Goal: Information Seeking & Learning: Learn about a topic

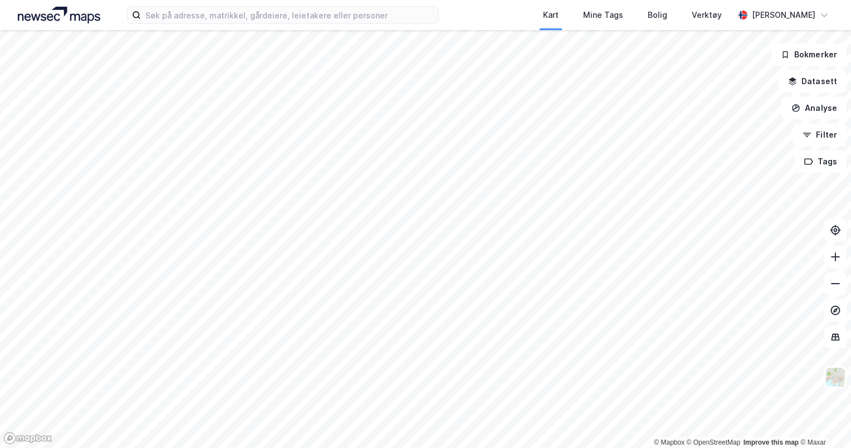
click at [444, 0] on html "Kart Mine Tags Bolig Verktøy [PERSON_NAME] © Mapbox © OpenStreetMap Improve thi…" at bounding box center [425, 224] width 851 height 448
click at [447, 0] on html "Kart Mine Tags Bolig Verktøy [PERSON_NAME] © Mapbox © OpenStreetMap Improve thi…" at bounding box center [425, 224] width 851 height 448
click at [838, 262] on button at bounding box center [835, 257] width 22 height 22
click at [839, 263] on button at bounding box center [835, 257] width 22 height 22
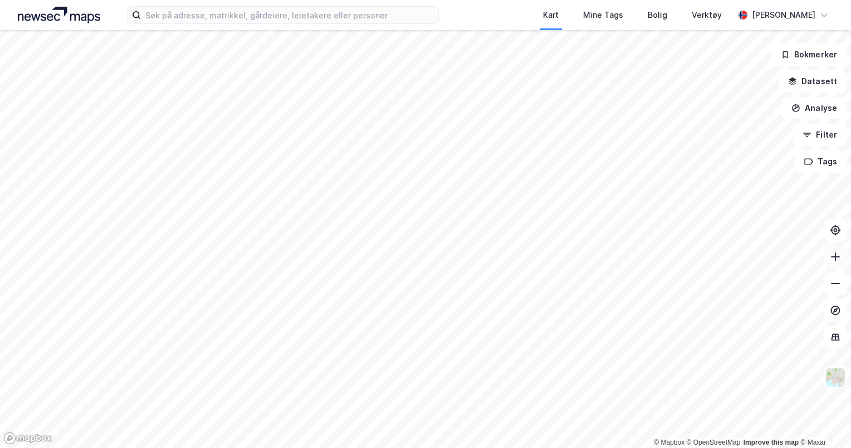
click at [839, 263] on button at bounding box center [835, 257] width 22 height 22
click at [463, 447] on html "Kart Mine Tags Bolig Verktøy [PERSON_NAME] © Mapbox © OpenStreetMap Improve thi…" at bounding box center [425, 224] width 851 height 448
click at [831, 263] on button at bounding box center [835, 257] width 22 height 22
click at [833, 257] on icon at bounding box center [835, 256] width 9 height 1
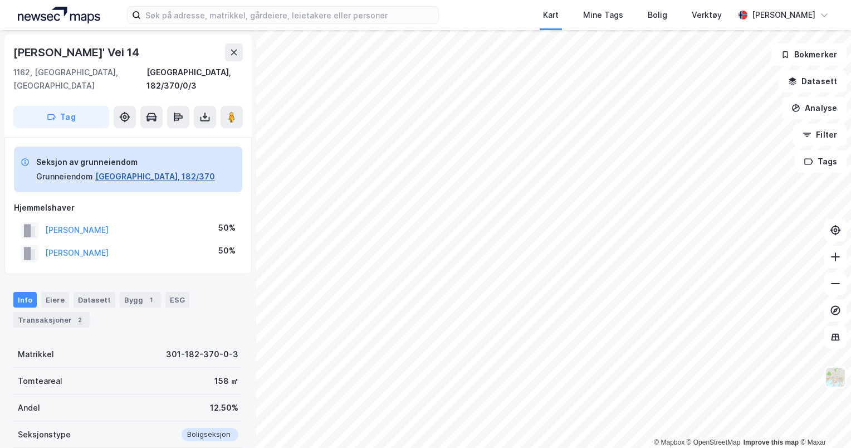
click at [114, 170] on button "[GEOGRAPHIC_DATA], 182/370" at bounding box center [155, 176] width 120 height 13
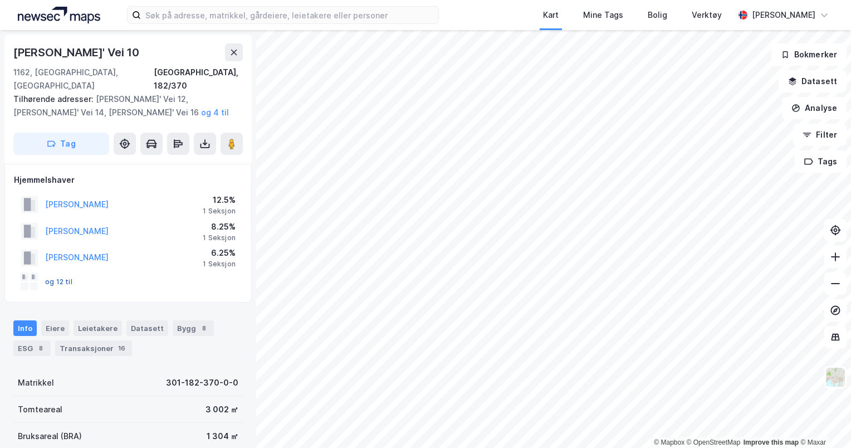
click at [0, 0] on button "og 12 til" at bounding box center [0, 0] width 0 height 0
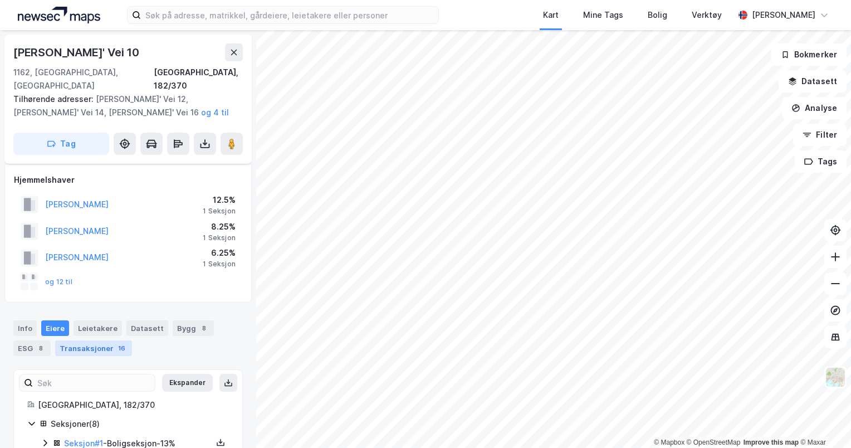
scroll to position [154, 0]
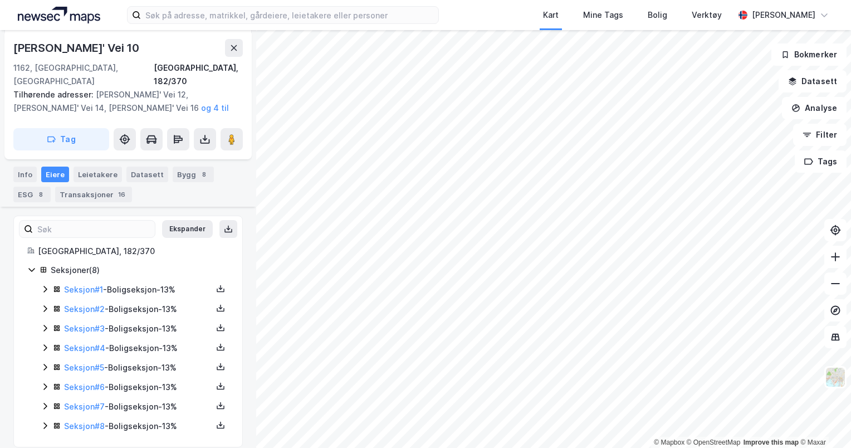
click at [44, 324] on icon at bounding box center [45, 328] width 9 height 9
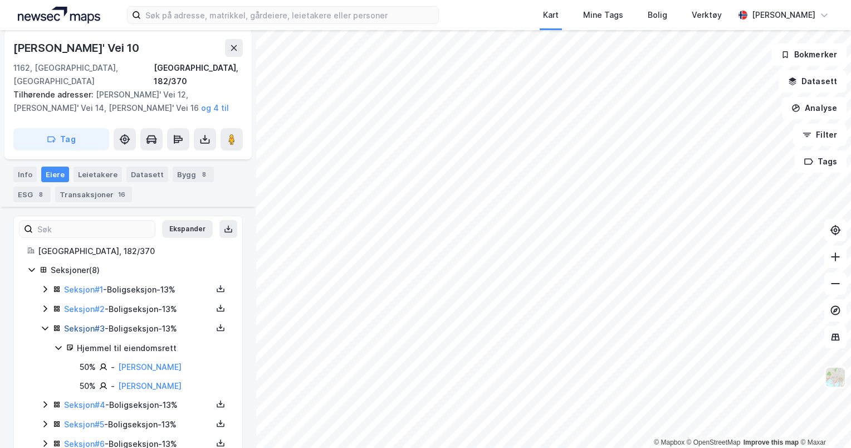
click at [80, 324] on link "Seksjon # 3" at bounding box center [84, 328] width 41 height 9
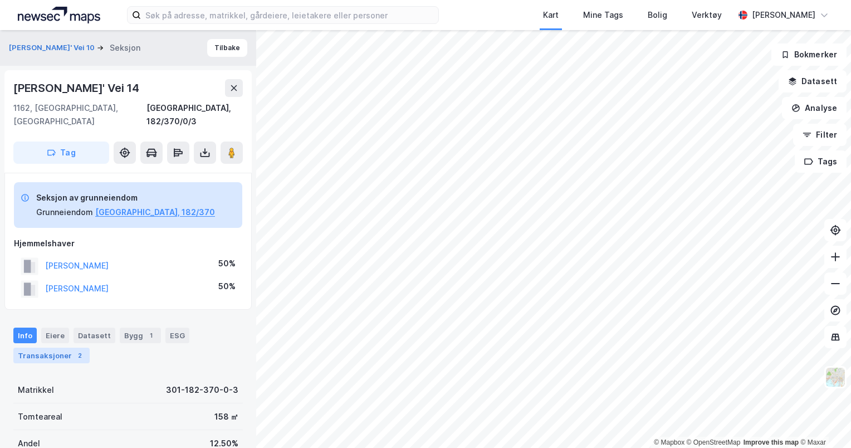
click at [54, 348] on div "Transaksjoner 2" at bounding box center [51, 356] width 76 height 16
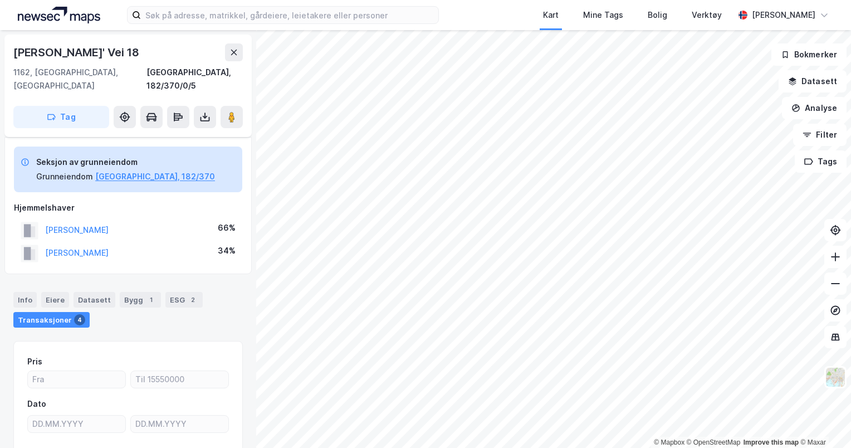
scroll to position [87, 0]
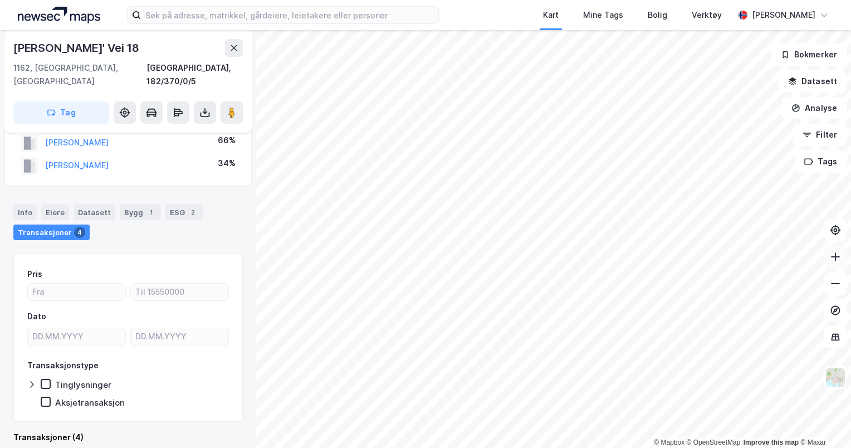
click at [834, 262] on button at bounding box center [835, 257] width 22 height 22
click at [838, 261] on icon at bounding box center [835, 256] width 11 height 11
click at [611, 0] on html "Kart Mine Tags Bolig Verktøy [PERSON_NAME] © Mapbox © OpenStreetMap Improve thi…" at bounding box center [425, 224] width 851 height 448
click at [838, 287] on icon at bounding box center [835, 283] width 11 height 11
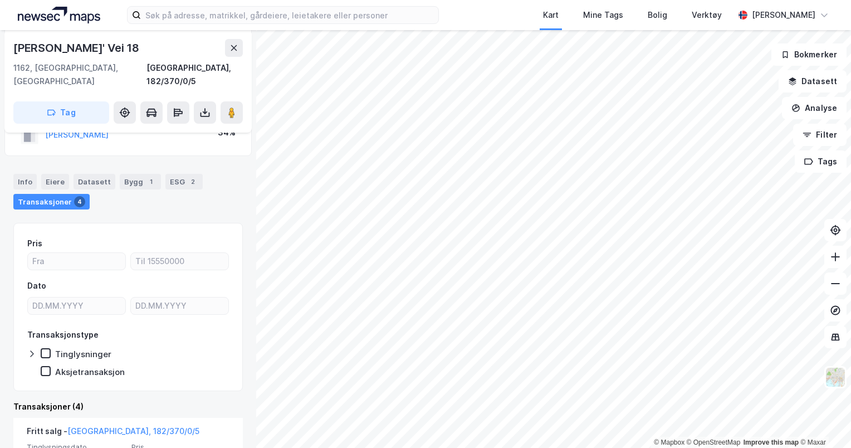
scroll to position [0, 0]
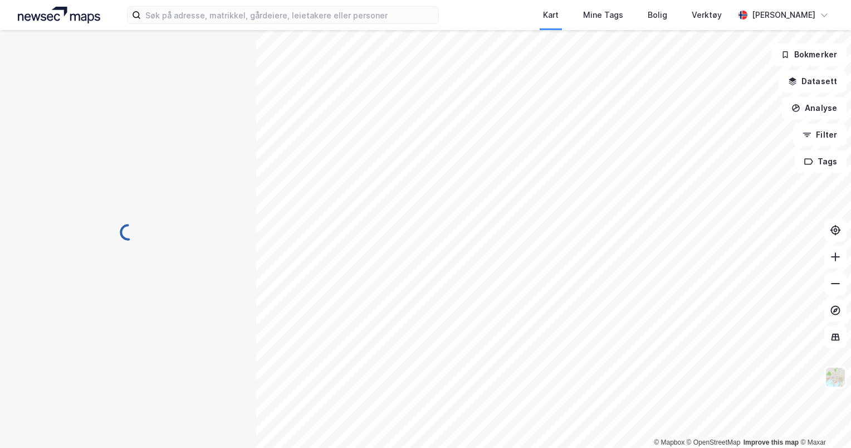
scroll to position [87, 0]
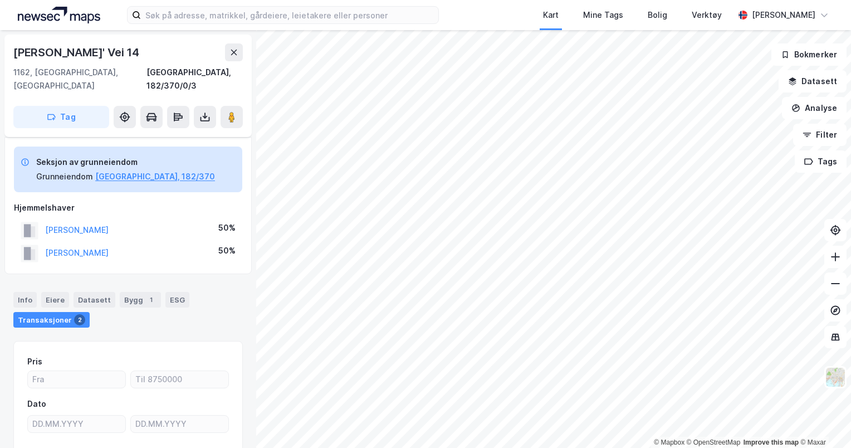
scroll to position [87, 0]
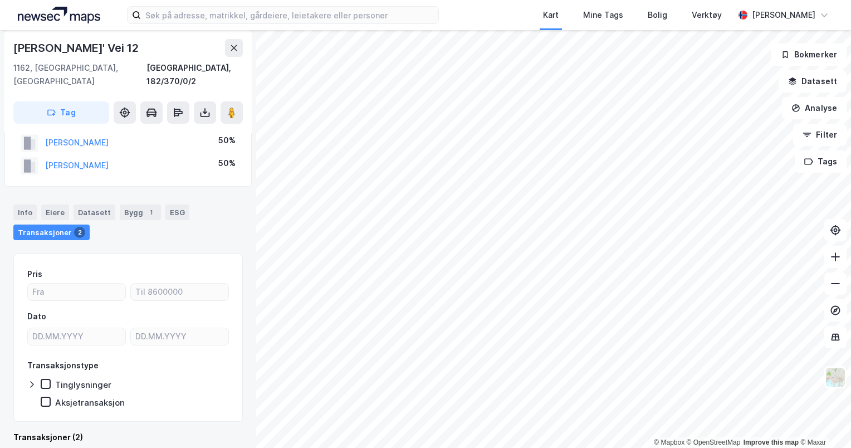
scroll to position [87, 0]
click at [840, 282] on icon at bounding box center [835, 283] width 11 height 11
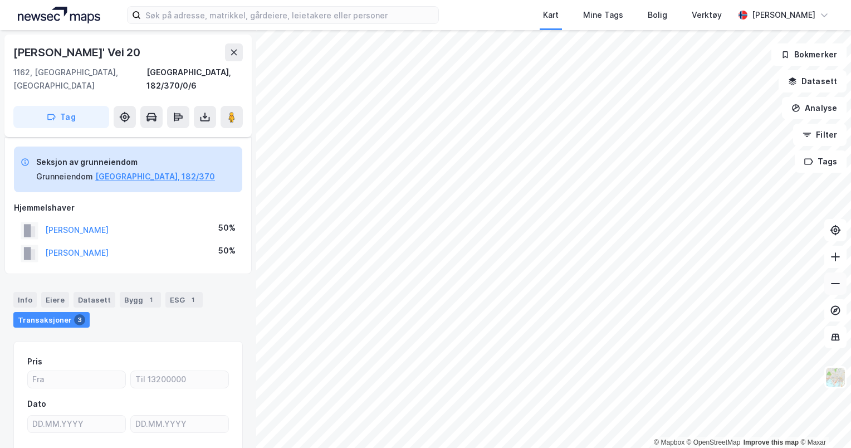
scroll to position [87, 0]
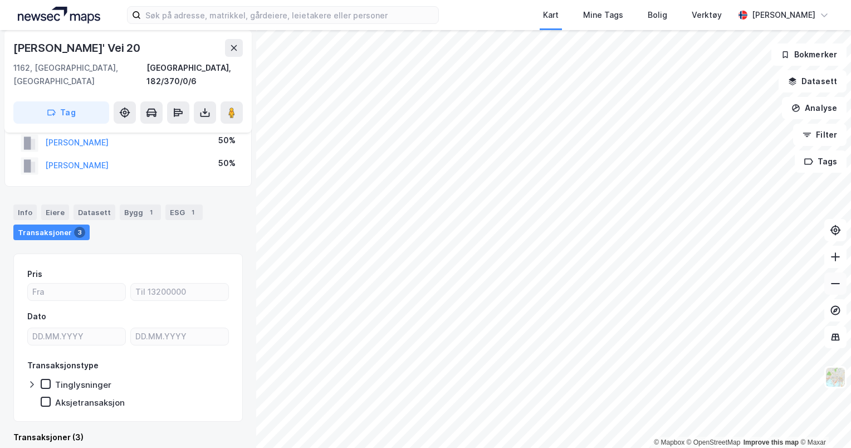
scroll to position [87, 0]
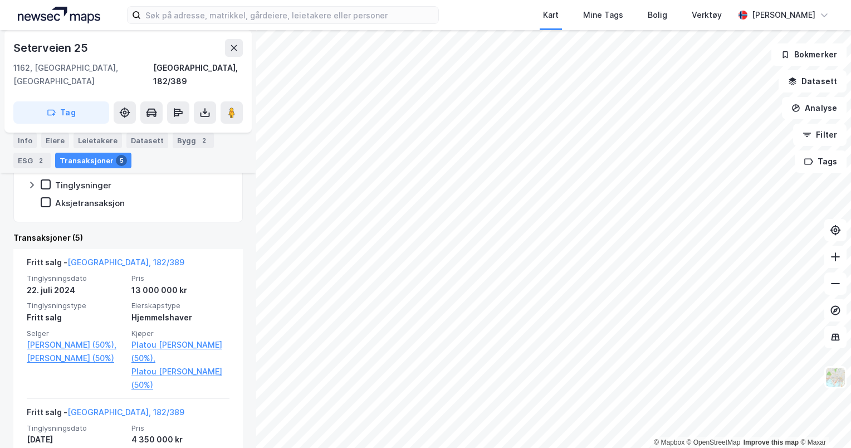
scroll to position [231, 0]
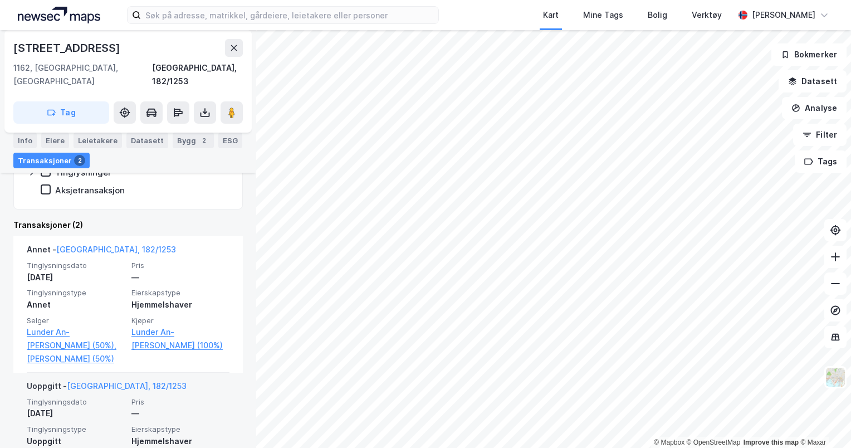
scroll to position [220, 0]
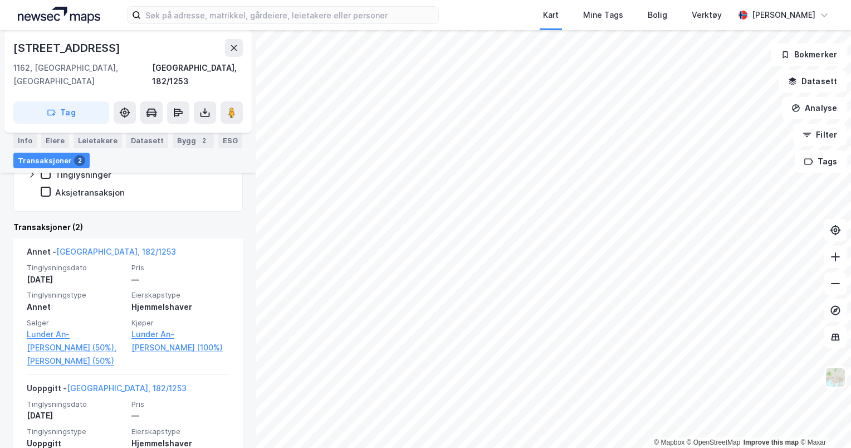
scroll to position [33, 0]
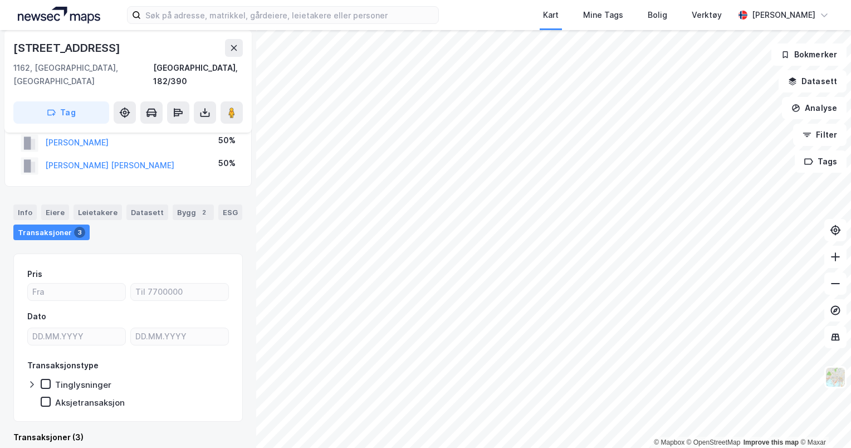
scroll to position [33, 0]
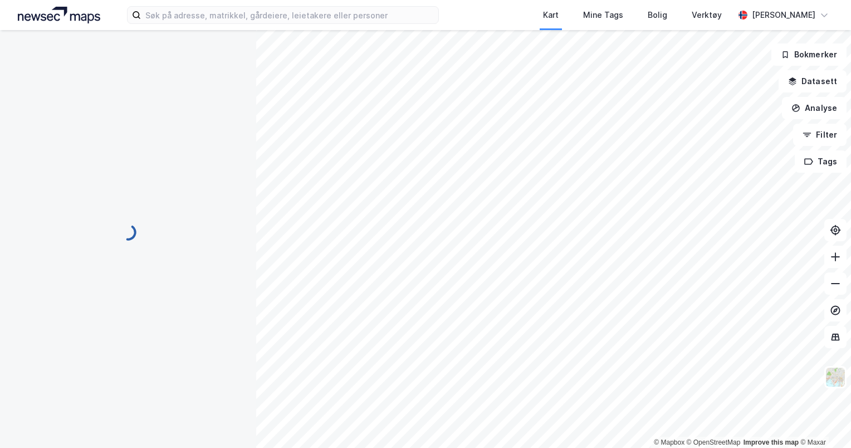
scroll to position [33, 0]
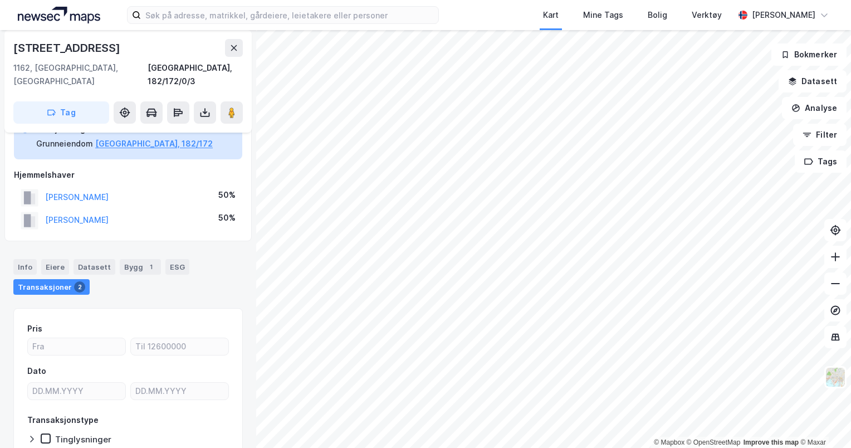
scroll to position [33, 0]
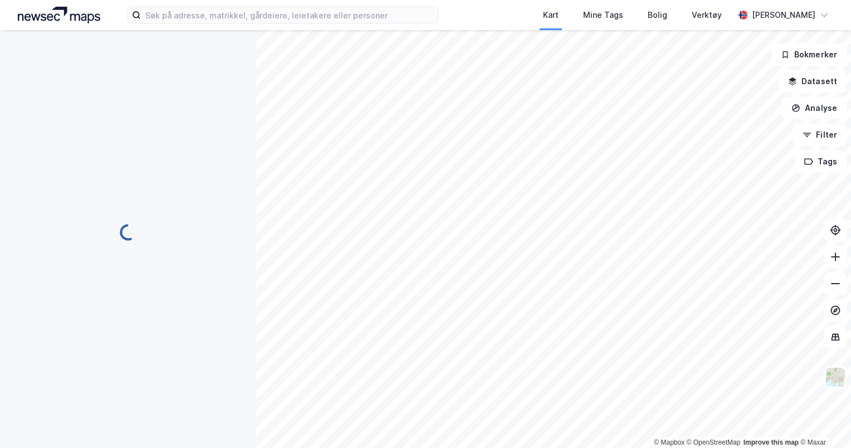
scroll to position [33, 0]
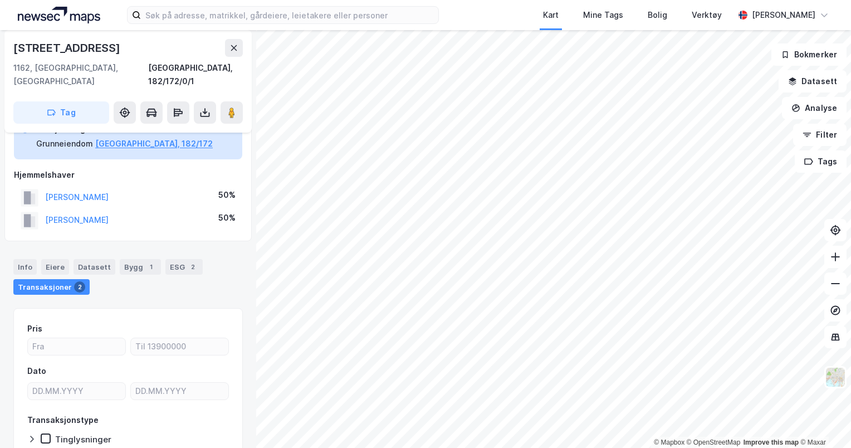
scroll to position [33, 0]
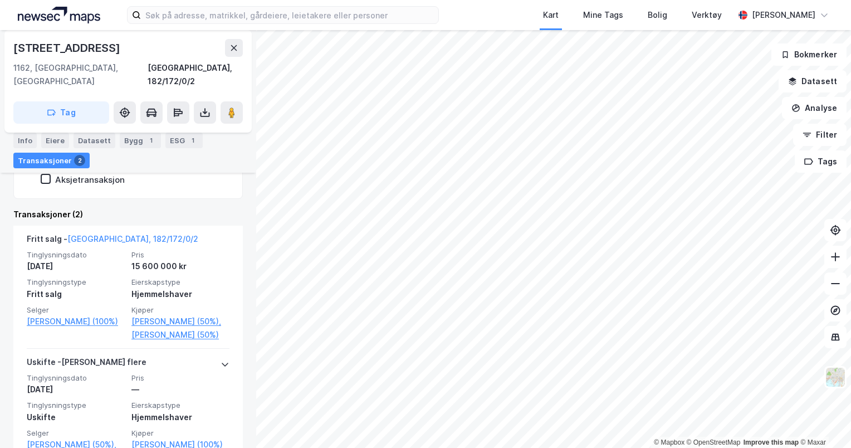
scroll to position [312, 0]
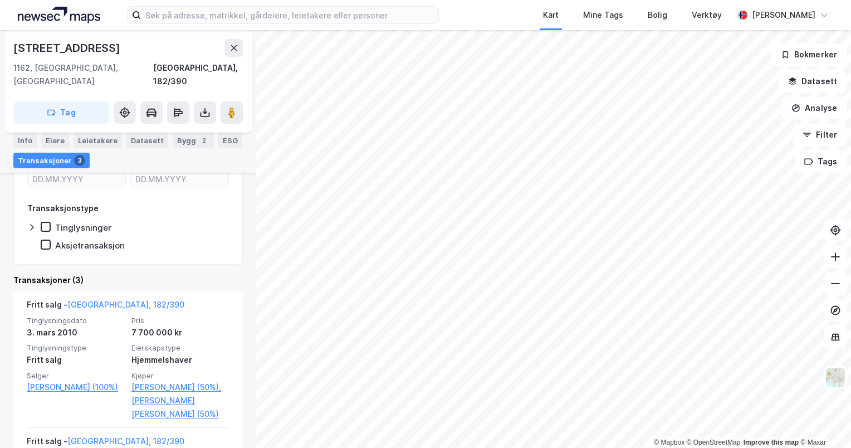
scroll to position [194, 0]
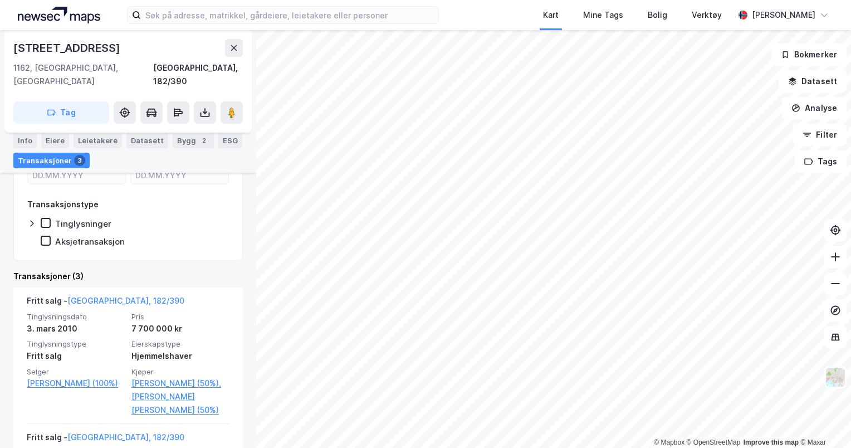
click at [783, 0] on html "Kart Mine Tags Bolig Verktøy [PERSON_NAME] © Mapbox © OpenStreetMap Improve thi…" at bounding box center [425, 224] width 851 height 448
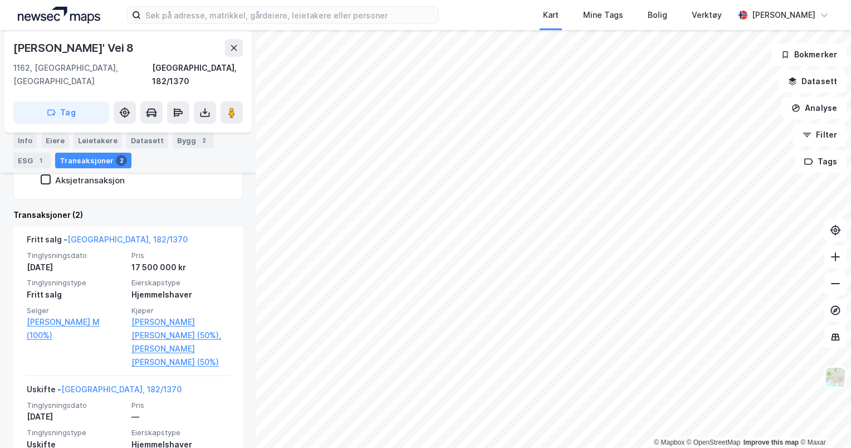
scroll to position [259, 0]
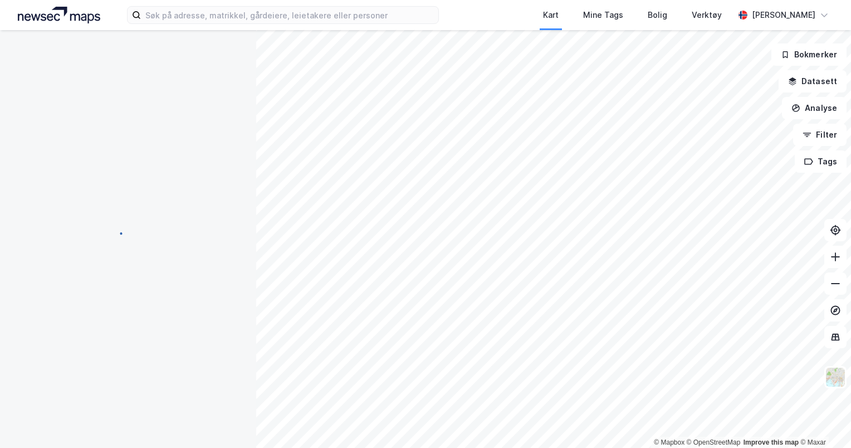
scroll to position [33, 0]
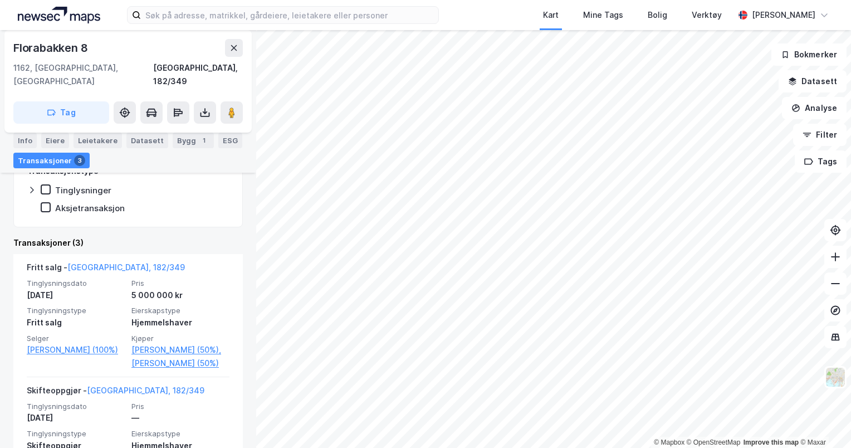
scroll to position [229, 0]
click at [730, 27] on div "Kart Mine Tags Bolig Verktøy [PERSON_NAME] © Mapbox © OpenStreetMap Improve thi…" at bounding box center [425, 224] width 851 height 448
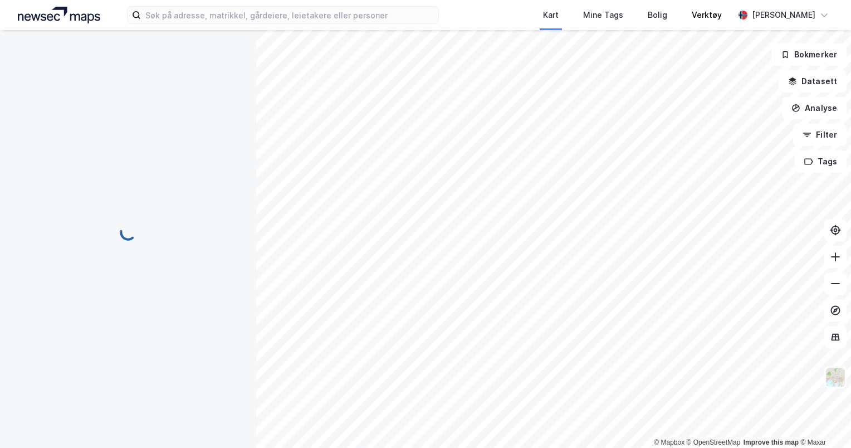
scroll to position [33, 0]
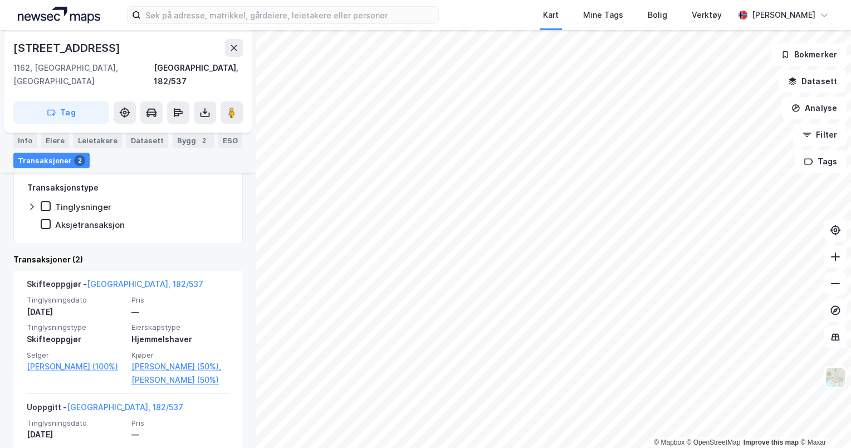
scroll to position [251, 0]
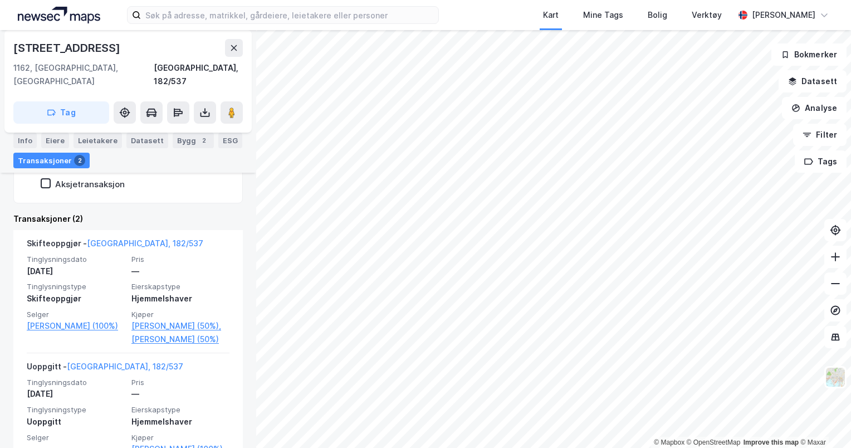
click at [598, 447] on html "Kart Mine Tags Bolig Verktøy [PERSON_NAME] © Mapbox © OpenStreetMap Improve thi…" at bounding box center [425, 224] width 851 height 448
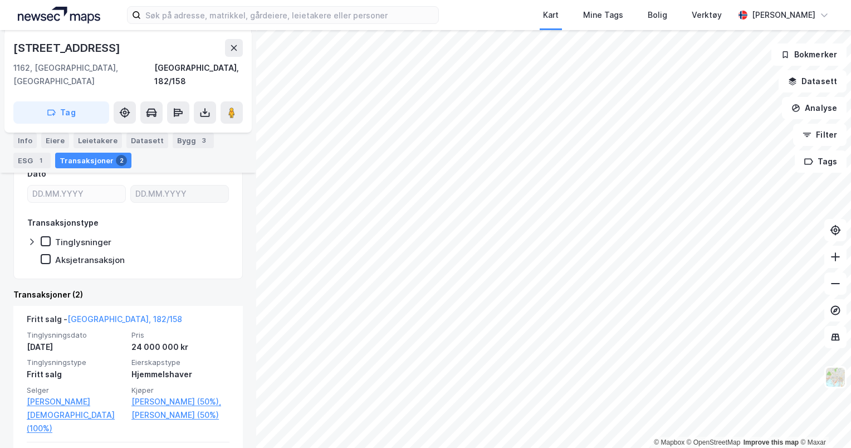
scroll to position [176, 0]
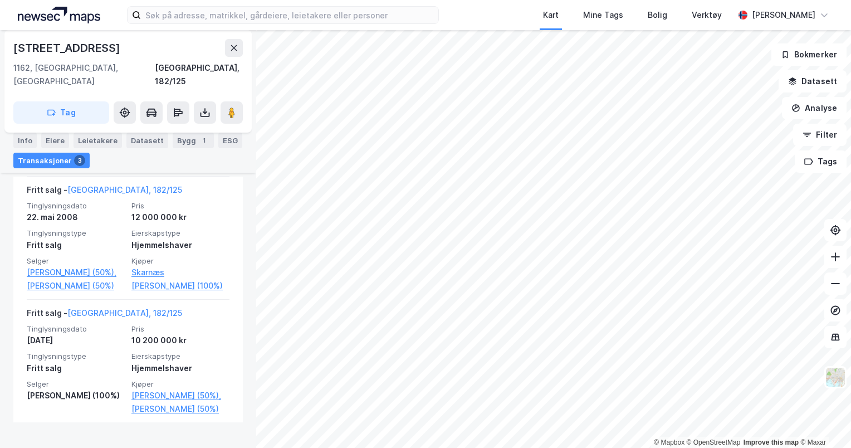
scroll to position [468, 0]
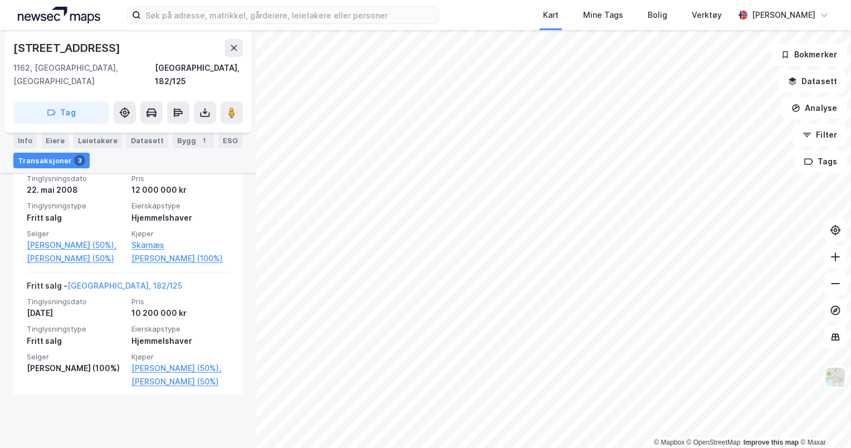
click at [566, 447] on html "Kart Mine Tags Bolig Verktøy [PERSON_NAME] © Mapbox © OpenStreetMap Improve thi…" at bounding box center [425, 224] width 851 height 448
click at [590, 447] on html "Kart Mine Tags Bolig Verktøy [PERSON_NAME] © Mapbox © OpenStreetMap Improve thi…" at bounding box center [425, 224] width 851 height 448
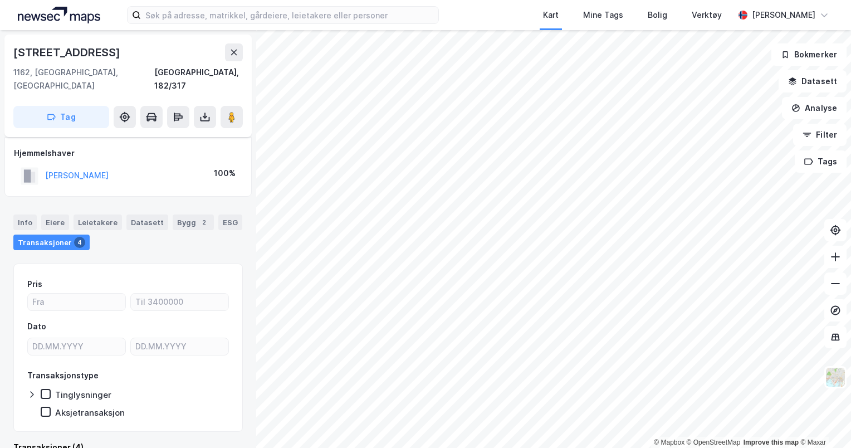
scroll to position [10, 0]
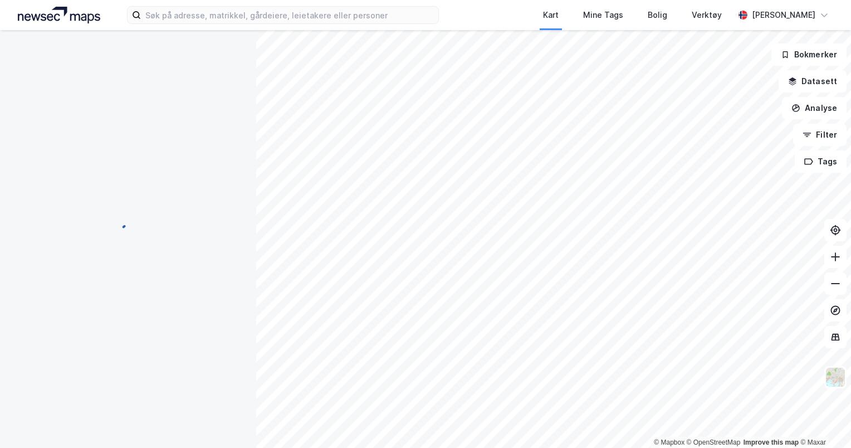
scroll to position [10, 0]
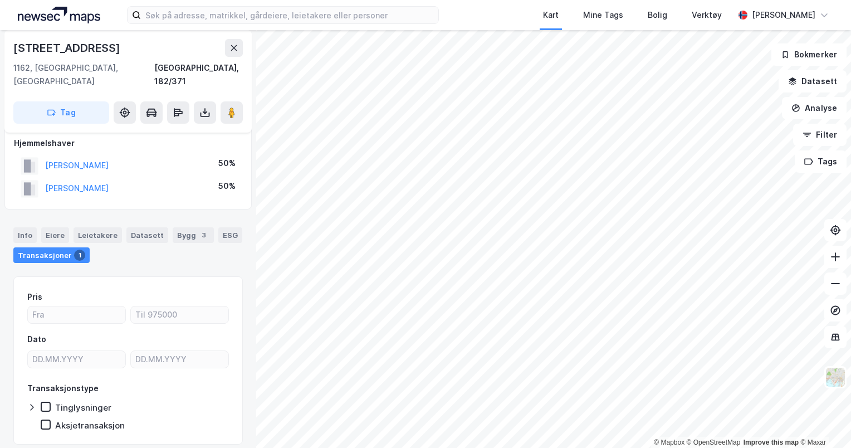
click at [585, 0] on html "Kart Mine Tags Bolig Verktøy [PERSON_NAME] © Mapbox © OpenStreetMap Improve thi…" at bounding box center [425, 224] width 851 height 448
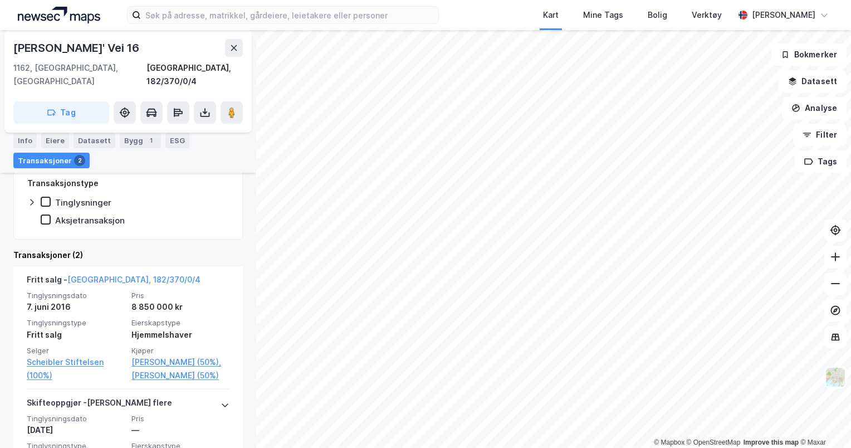
scroll to position [272, 0]
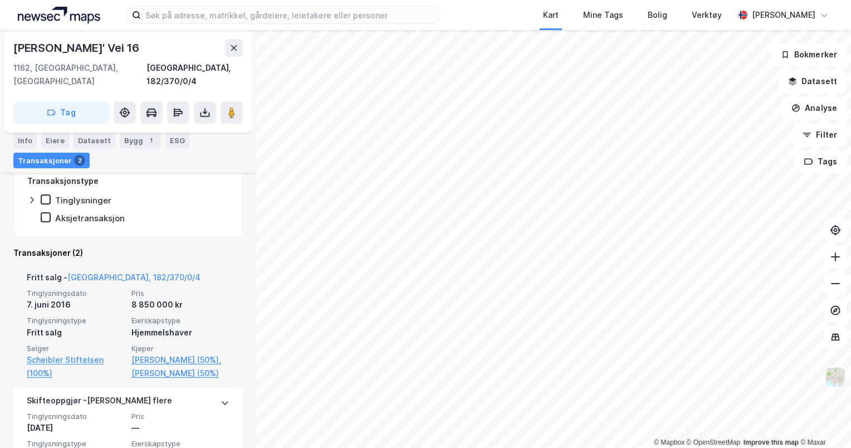
click at [229, 294] on div "© Mapbox © OpenStreetMap Improve this map © [PERSON_NAME]' Vei [GEOGRAPHIC_DATA…" at bounding box center [425, 239] width 851 height 418
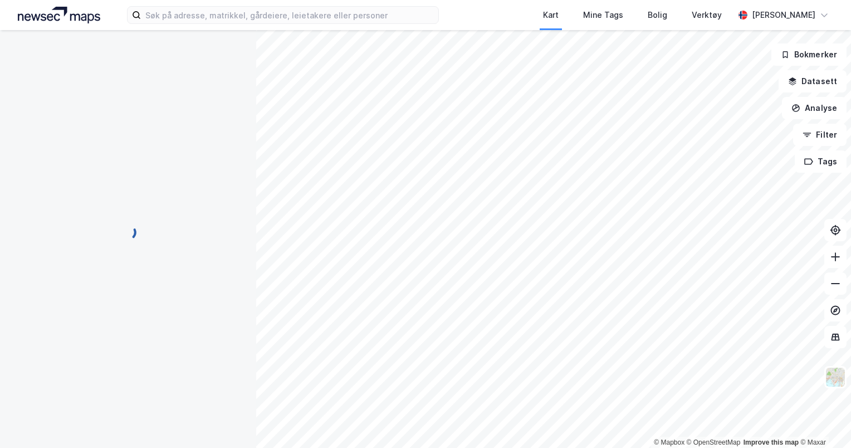
scroll to position [10, 0]
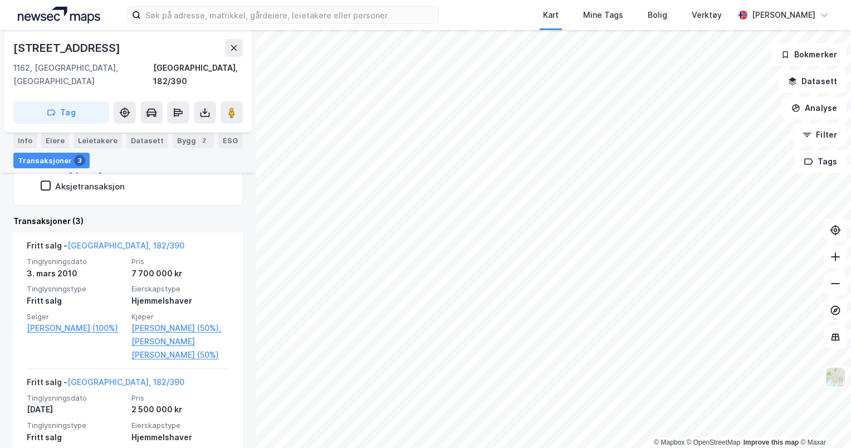
scroll to position [262, 0]
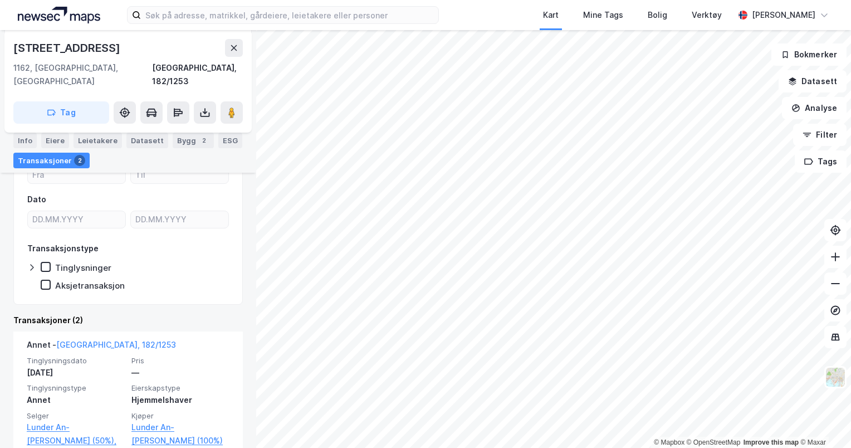
scroll to position [128, 0]
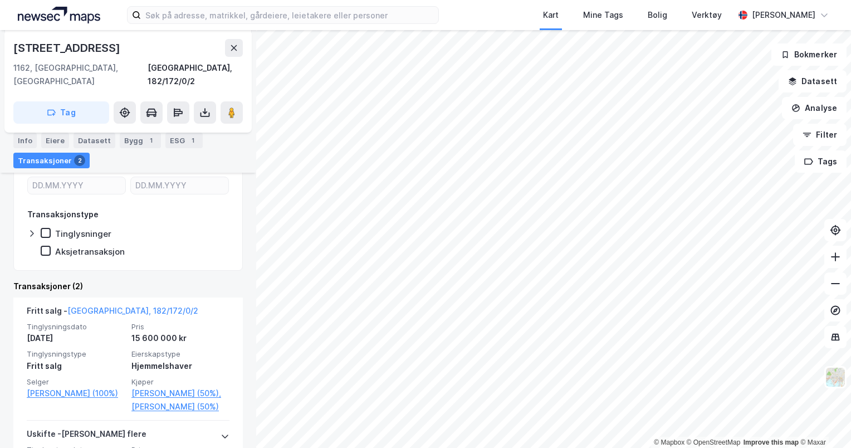
scroll to position [241, 0]
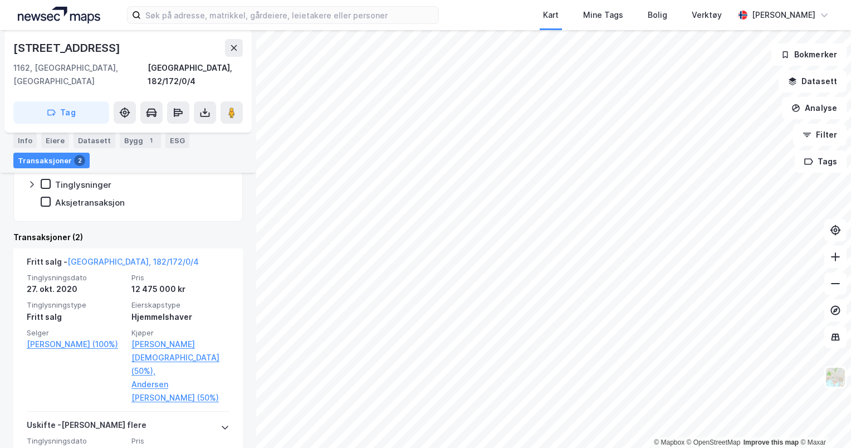
scroll to position [288, 0]
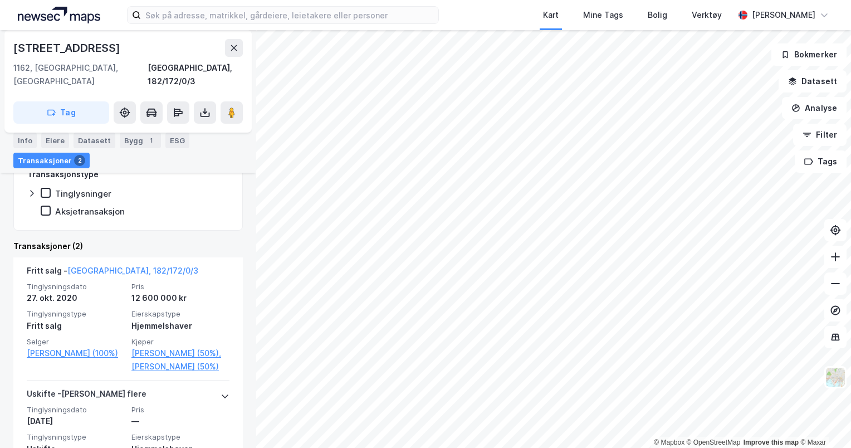
scroll to position [279, 0]
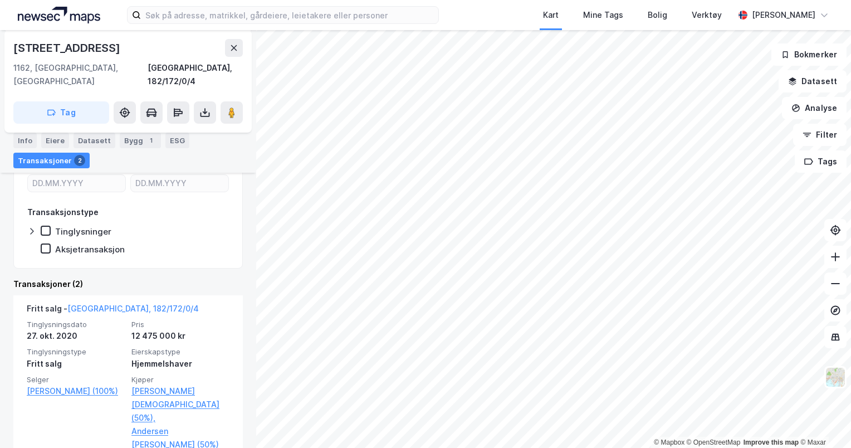
scroll to position [299, 0]
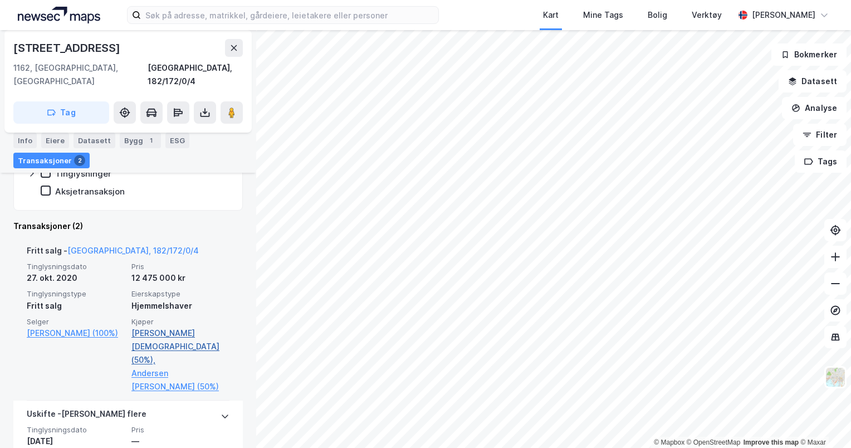
click at [145, 326] on link "[PERSON_NAME][DEMOGRAPHIC_DATA] (50%)," at bounding box center [180, 346] width 98 height 40
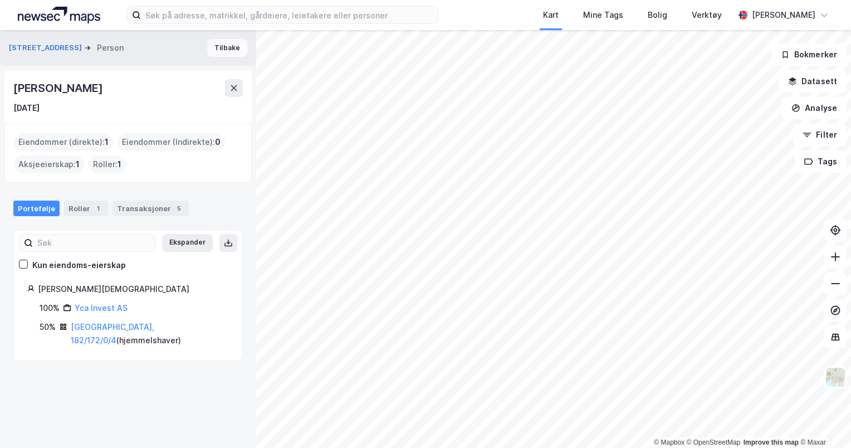
click at [228, 49] on button "Tilbake" at bounding box center [227, 48] width 40 height 18
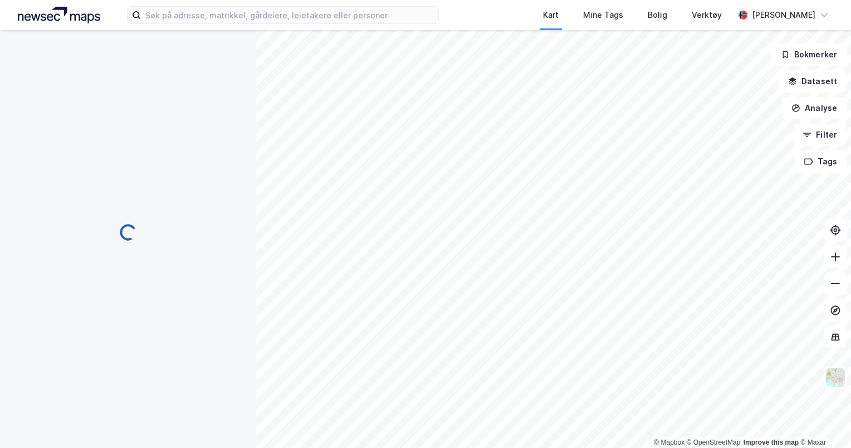
scroll to position [87, 0]
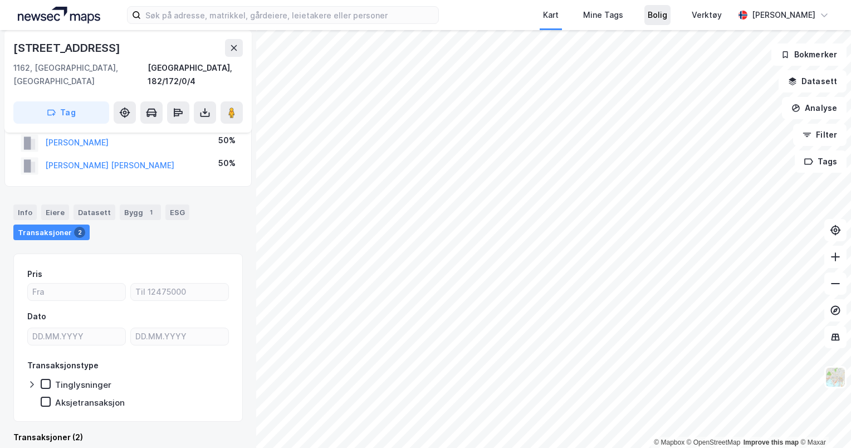
click at [671, 10] on div "Bolig" at bounding box center [657, 15] width 26 height 20
